Goal: Information Seeking & Learning: Learn about a topic

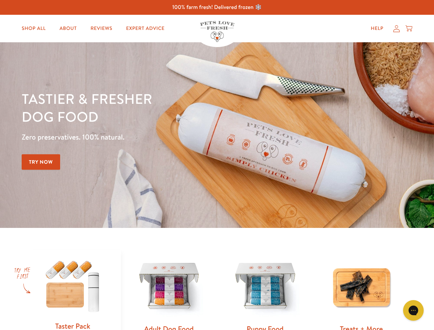
click at [217, 165] on div "Tastier & fresher dog food Zero preservatives. 100% natural. Try Now" at bounding box center [152, 135] width 261 height 91
click at [414, 311] on icon "Gorgias live chat" at bounding box center [413, 310] width 7 height 7
